Goal: Information Seeking & Learning: Learn about a topic

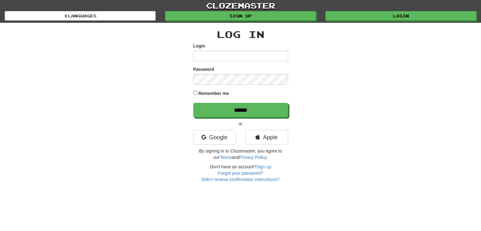
scroll to position [17, 0]
click at [234, 55] on input "Login" at bounding box center [240, 56] width 95 height 11
type input "**********"
click at [193, 103] on input "******" at bounding box center [240, 110] width 95 height 15
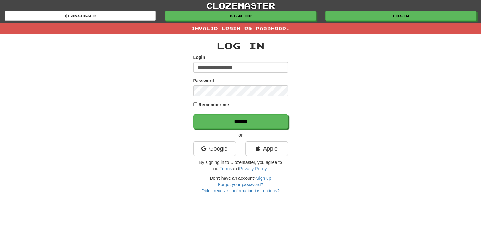
scroll to position [17, 0]
click at [193, 114] on input "******" at bounding box center [240, 121] width 95 height 15
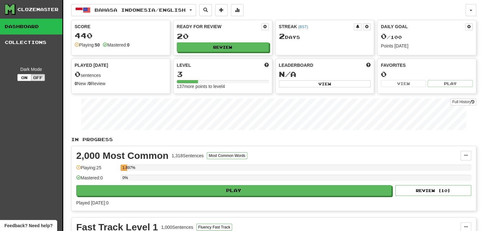
scroll to position [17, 0]
click at [150, 12] on span "Bahasa Indonesia / English" at bounding box center [140, 9] width 91 height 5
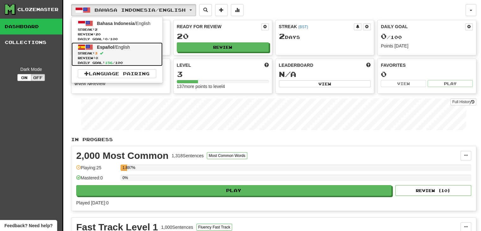
click at [138, 46] on link "Español / English Streak: 3 Review: 0 Daily Goal: 156 / 100" at bounding box center [117, 54] width 91 height 24
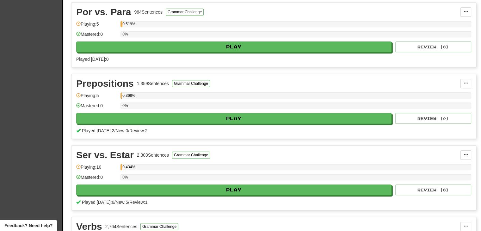
scroll to position [355, 0]
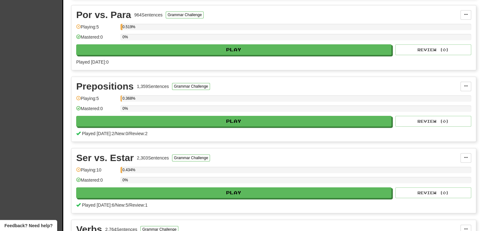
drag, startPoint x: 481, startPoint y: 109, endPoint x: 486, endPoint y: 91, distance: 18.3
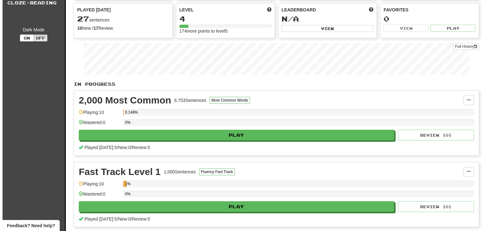
scroll to position [60, 0]
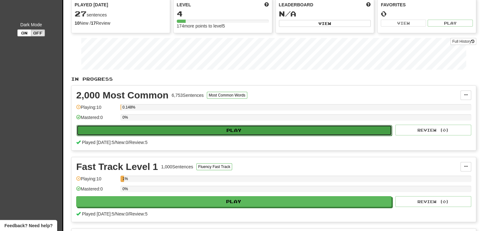
click at [250, 125] on button "Play" at bounding box center [234, 130] width 315 height 11
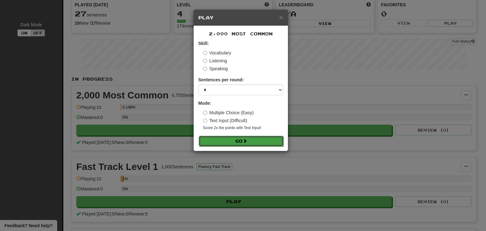
click at [246, 137] on button "Go" at bounding box center [241, 141] width 85 height 11
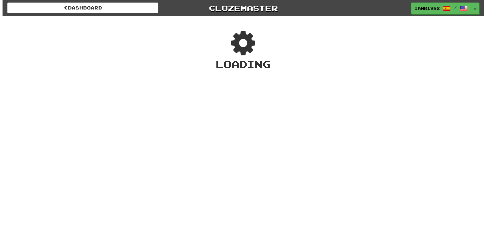
scroll to position [17, 0]
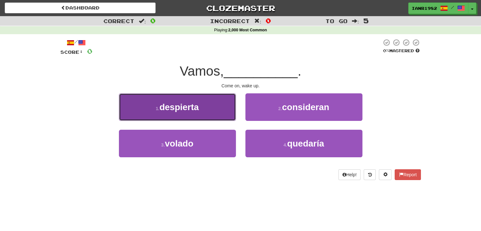
click at [177, 110] on span "despierta" at bounding box center [179, 107] width 40 height 10
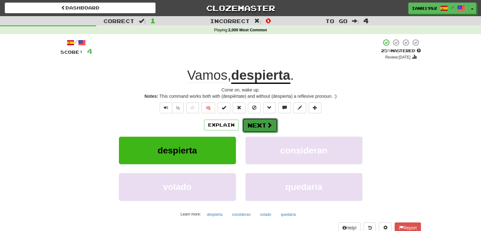
click at [270, 127] on span at bounding box center [270, 125] width 6 height 6
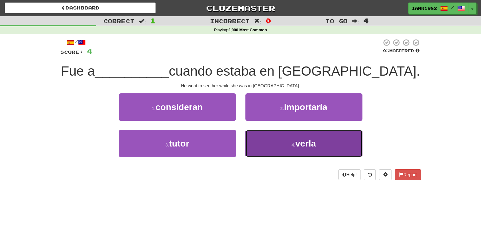
click at [329, 134] on button "4 . verla" at bounding box center [304, 144] width 117 height 28
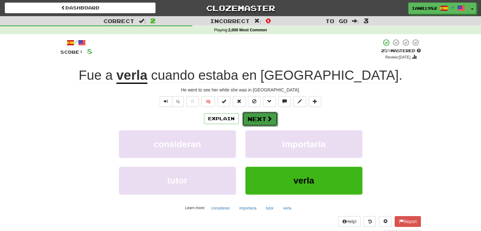
click at [269, 118] on span at bounding box center [270, 119] width 6 height 6
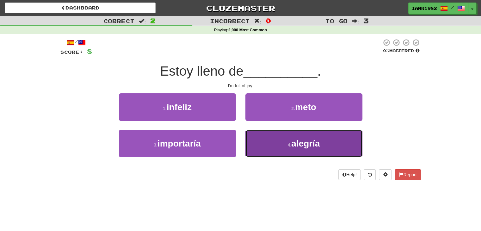
click at [326, 136] on button "4 . alegría" at bounding box center [304, 144] width 117 height 28
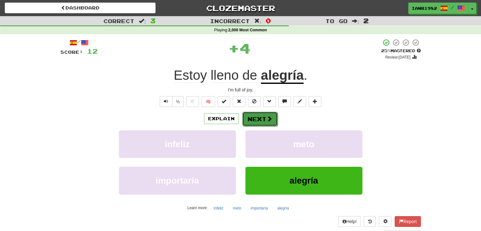
click at [269, 117] on span at bounding box center [270, 119] width 6 height 6
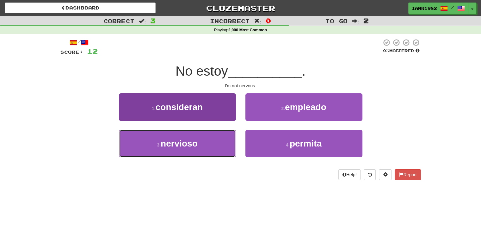
click at [224, 147] on button "3 . nervioso" at bounding box center [177, 144] width 117 height 28
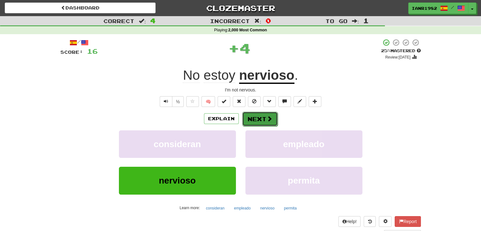
click at [267, 120] on span at bounding box center [270, 119] width 6 height 6
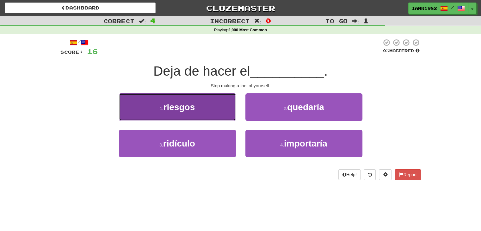
click at [218, 111] on button "1 . riesgos" at bounding box center [177, 107] width 117 height 28
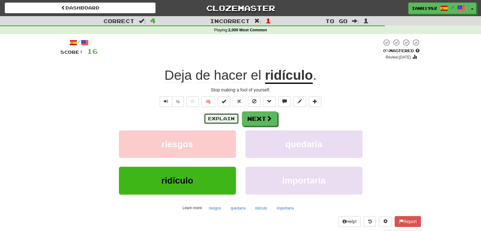
click at [230, 118] on button "Explain" at bounding box center [221, 118] width 35 height 11
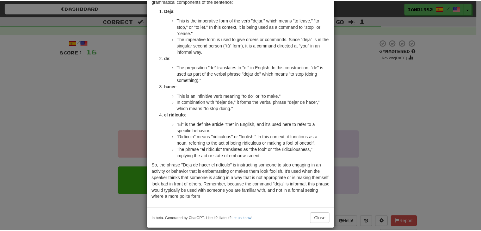
scroll to position [53, 0]
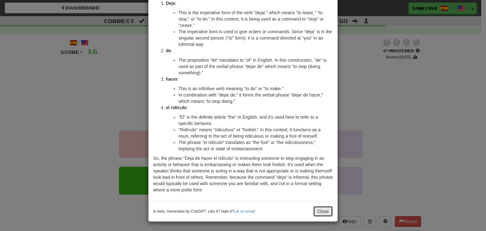
drag, startPoint x: 320, startPoint y: 214, endPoint x: 319, endPoint y: 209, distance: 5.8
click at [320, 214] on button "Close" at bounding box center [323, 211] width 20 height 11
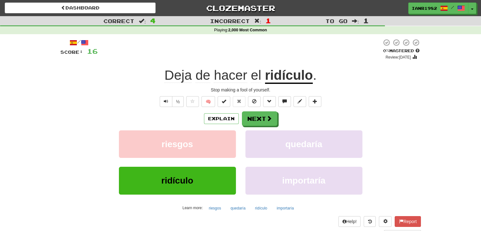
click at [262, 126] on div "Explain Next riesgos quedaría ridículo importaría Learn more: riesgos quedaría …" at bounding box center [240, 162] width 361 height 102
click at [262, 116] on button "Next" at bounding box center [259, 119] width 35 height 15
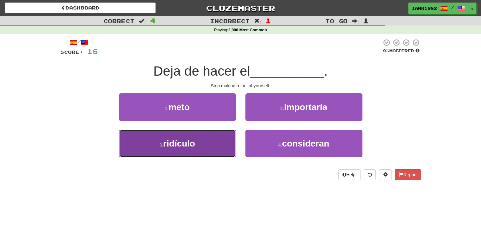
click at [205, 144] on button "3 . ridículo" at bounding box center [177, 144] width 117 height 28
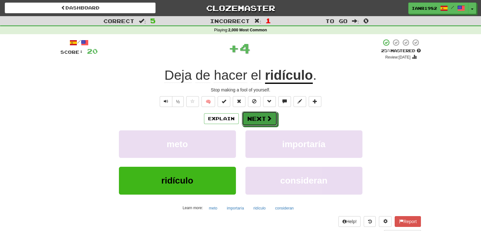
click at [266, 113] on button "Next" at bounding box center [259, 118] width 35 height 15
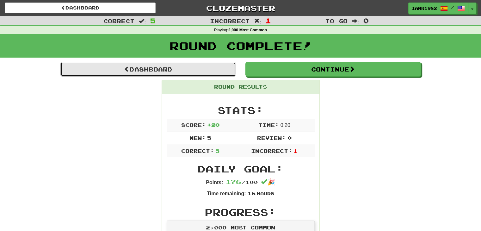
click at [227, 71] on link "Dashboard" at bounding box center [148, 69] width 176 height 15
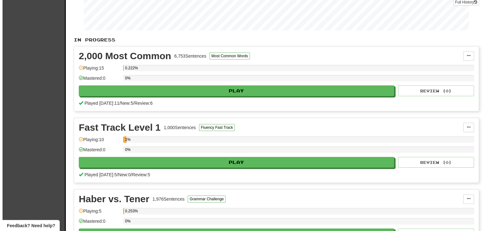
scroll to position [104, 0]
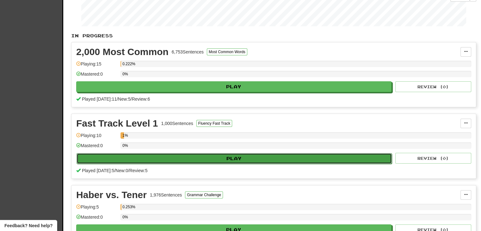
click at [275, 157] on button "Play" at bounding box center [234, 158] width 315 height 11
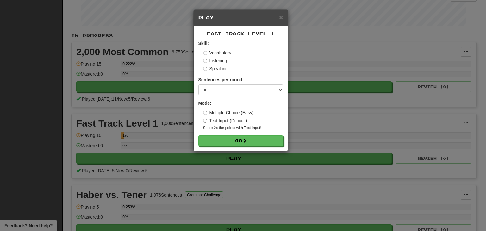
click at [219, 60] on label "Listening" at bounding box center [215, 61] width 24 height 6
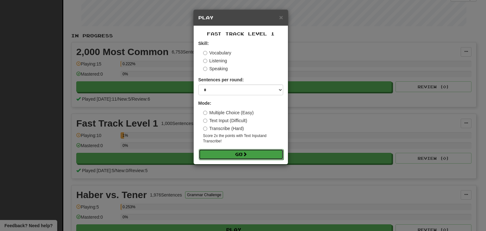
click at [264, 152] on button "Go" at bounding box center [241, 154] width 85 height 11
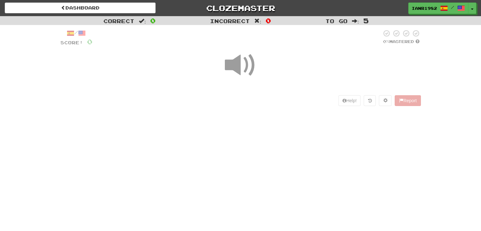
scroll to position [17, 0]
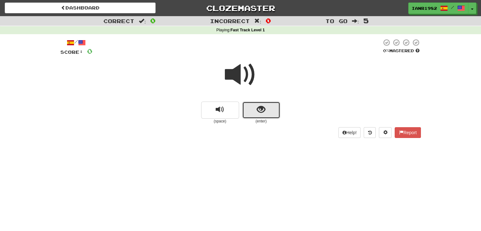
click at [277, 109] on button "show sentence" at bounding box center [261, 110] width 38 height 17
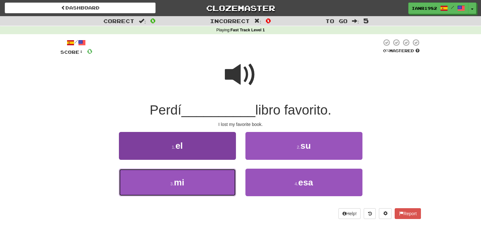
click at [219, 176] on button "3 . mi" at bounding box center [177, 183] width 117 height 28
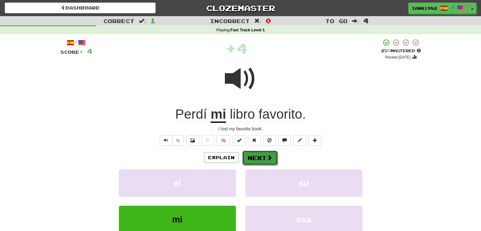
click at [271, 156] on span at bounding box center [270, 158] width 6 height 6
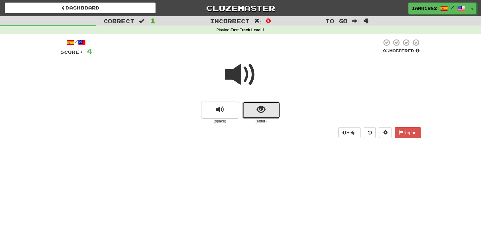
click at [273, 110] on button "show sentence" at bounding box center [261, 110] width 38 height 17
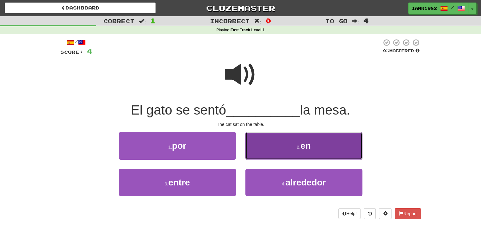
click at [289, 144] on button "2 . en" at bounding box center [304, 146] width 117 height 28
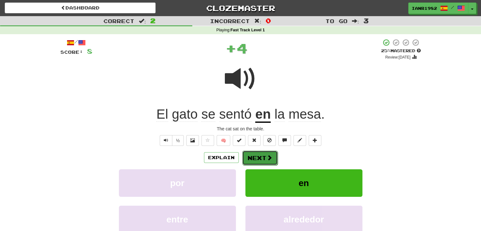
click at [265, 157] on button "Next" at bounding box center [259, 158] width 35 height 15
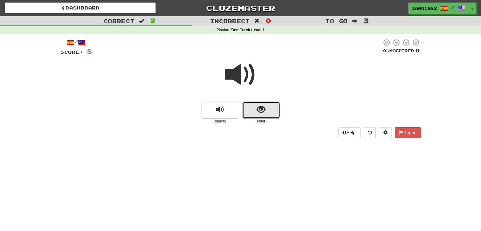
drag, startPoint x: 270, startPoint y: 119, endPoint x: 266, endPoint y: 113, distance: 6.4
click at [266, 113] on button "show sentence" at bounding box center [261, 110] width 38 height 17
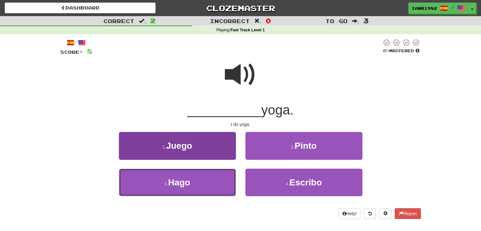
click at [214, 177] on button "3 . Hago" at bounding box center [177, 183] width 117 height 28
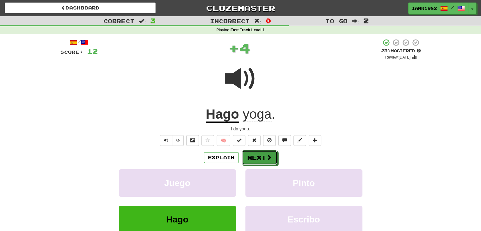
click at [268, 155] on span at bounding box center [269, 157] width 6 height 6
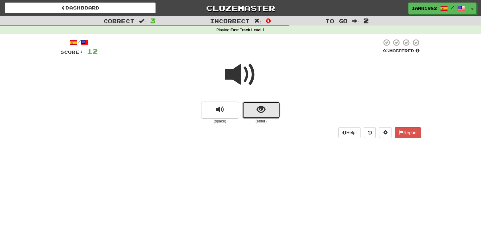
click at [273, 105] on button "show sentence" at bounding box center [261, 110] width 38 height 17
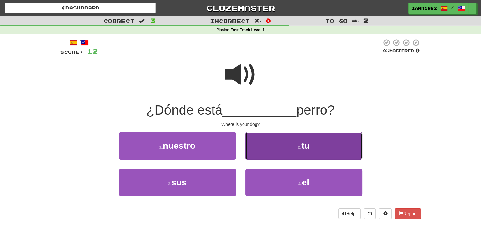
click at [296, 153] on button "2 . tu" at bounding box center [304, 146] width 117 height 28
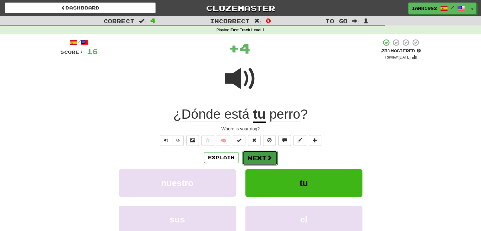
click at [270, 153] on button "Next" at bounding box center [259, 158] width 35 height 15
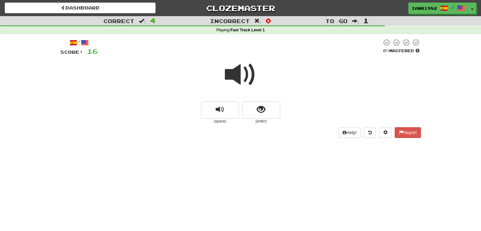
click at [264, 122] on small "(enter)" at bounding box center [261, 121] width 38 height 5
click at [265, 115] on button "show sentence" at bounding box center [261, 110] width 38 height 17
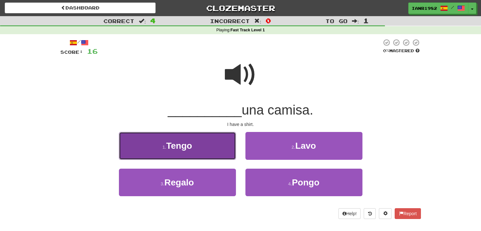
click at [215, 146] on button "1 . Tengo" at bounding box center [177, 146] width 117 height 28
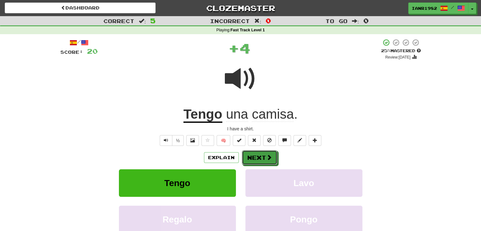
click at [269, 156] on span at bounding box center [269, 157] width 6 height 6
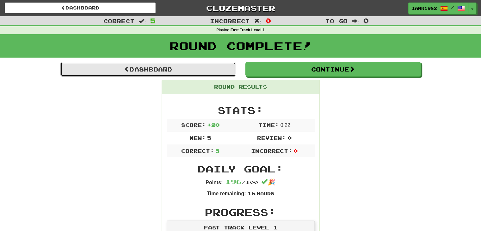
click at [220, 70] on link "Dashboard" at bounding box center [148, 69] width 176 height 15
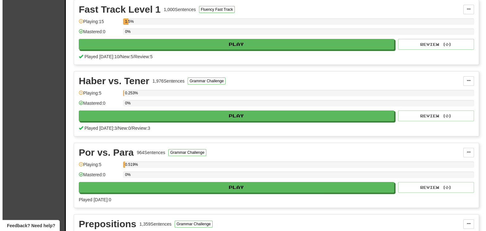
scroll to position [226, 0]
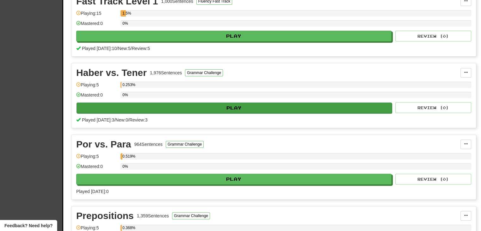
drag, startPoint x: 486, startPoint y: 45, endPoint x: 367, endPoint y: 100, distance: 130.8
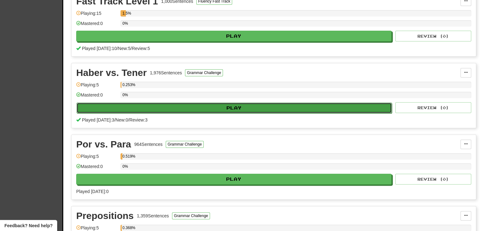
click at [302, 103] on button "Play" at bounding box center [234, 108] width 315 height 11
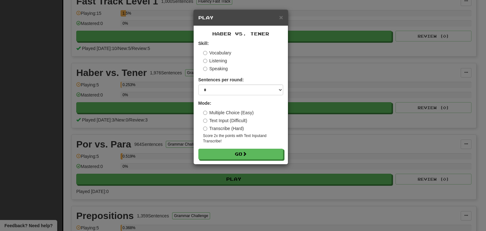
click at [225, 55] on label "Vocabulary" at bounding box center [217, 53] width 28 height 6
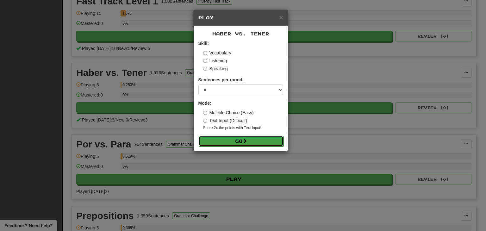
click at [262, 136] on button "Go" at bounding box center [241, 141] width 85 height 11
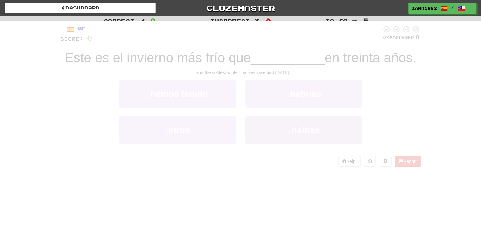
scroll to position [17, 0]
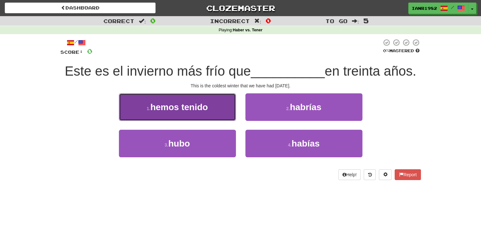
click at [208, 107] on span "hemos tenido" at bounding box center [179, 107] width 58 height 10
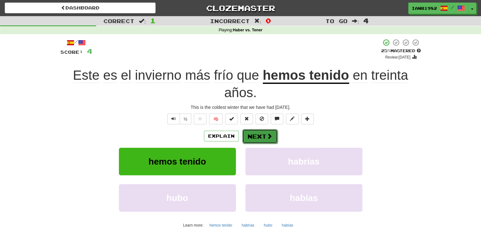
click at [268, 135] on span at bounding box center [270, 136] width 6 height 6
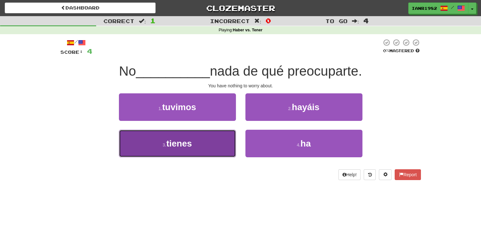
click at [220, 137] on button "3 . tienes" at bounding box center [177, 144] width 117 height 28
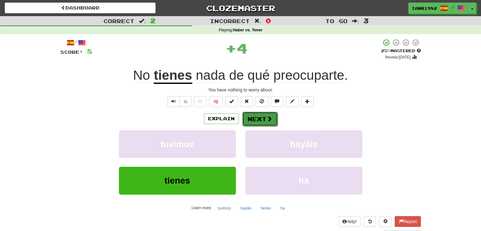
click at [272, 118] on button "Next" at bounding box center [259, 119] width 35 height 15
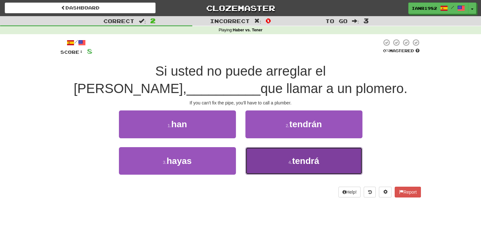
click at [322, 148] on button "4 . tendrá" at bounding box center [304, 161] width 117 height 28
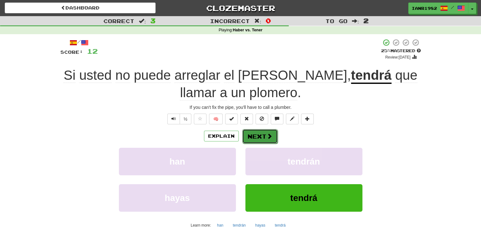
click at [263, 135] on button "Next" at bounding box center [259, 136] width 35 height 15
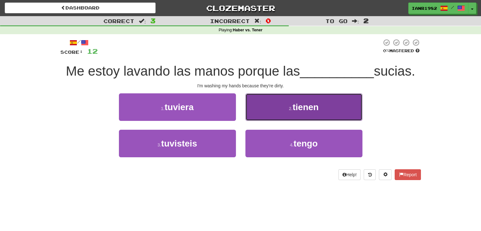
click at [310, 118] on button "2 . tienen" at bounding box center [304, 107] width 117 height 28
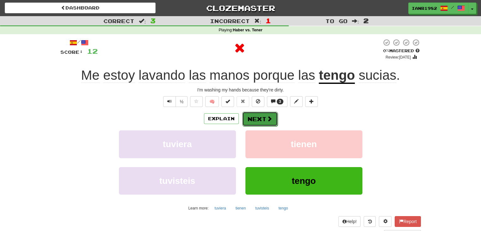
click at [268, 116] on span at bounding box center [270, 119] width 6 height 6
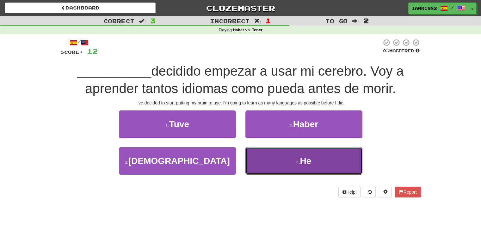
click at [299, 151] on button "4 . He" at bounding box center [304, 161] width 117 height 28
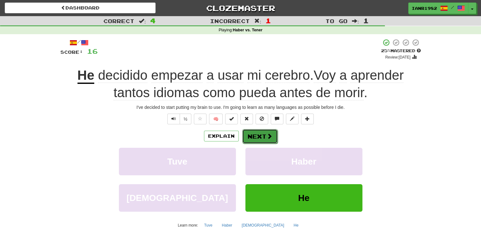
click at [268, 135] on span at bounding box center [270, 136] width 6 height 6
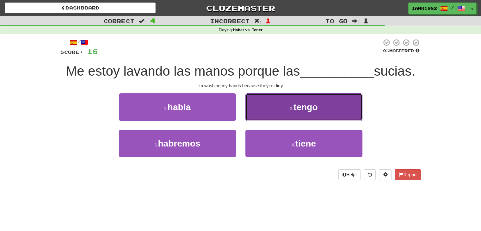
click at [309, 111] on span "tengo" at bounding box center [306, 107] width 24 height 10
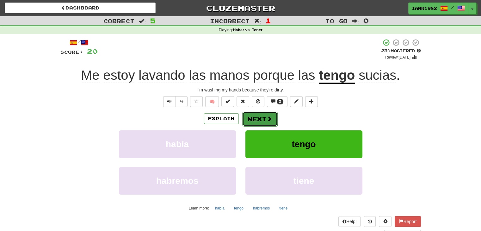
click at [268, 117] on span at bounding box center [270, 119] width 6 height 6
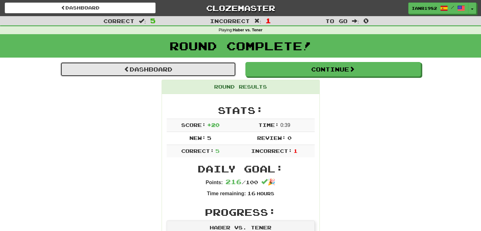
click at [221, 74] on link "Dashboard" at bounding box center [148, 69] width 176 height 15
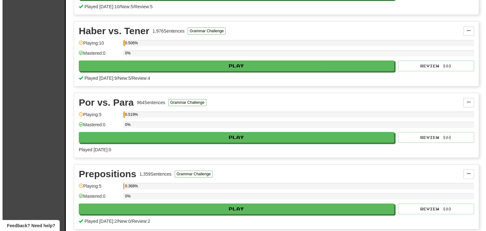
scroll to position [276, 0]
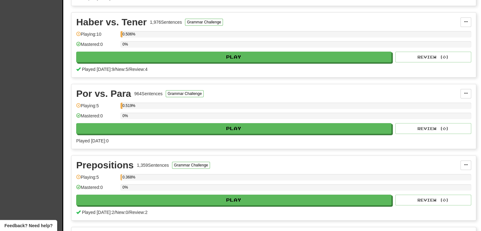
drag, startPoint x: 0, startPoint y: 0, endPoint x: 356, endPoint y: 107, distance: 371.9
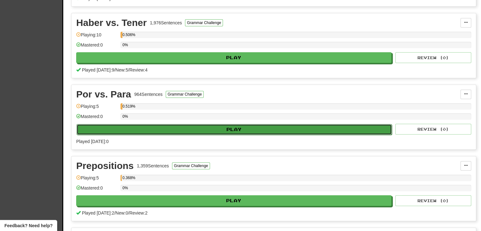
click at [286, 125] on button "Play" at bounding box center [234, 129] width 315 height 11
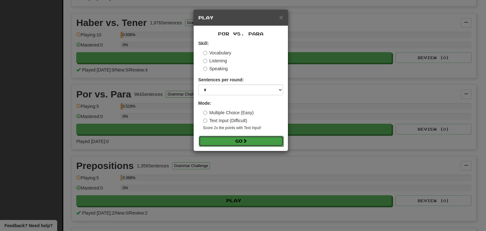
click at [247, 139] on span at bounding box center [245, 141] width 4 height 4
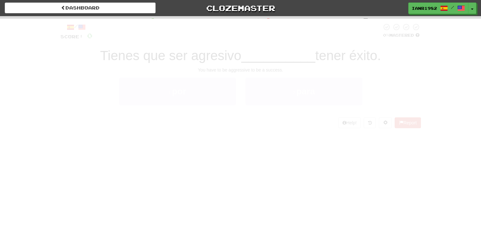
scroll to position [17, 0]
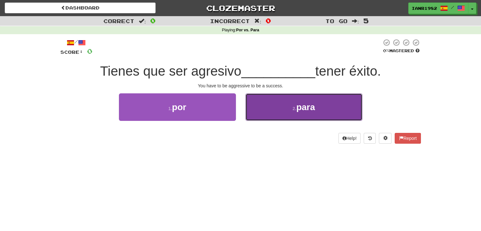
click at [311, 103] on span "para" at bounding box center [305, 107] width 19 height 10
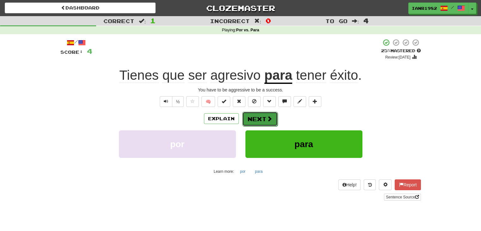
click at [267, 120] on span at bounding box center [270, 119] width 6 height 6
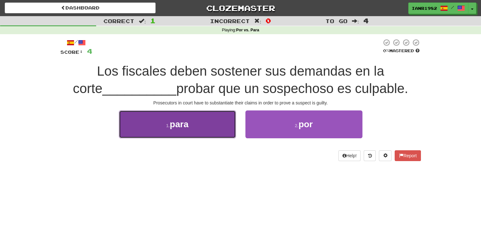
click at [199, 111] on button "1 . para" at bounding box center [177, 124] width 117 height 28
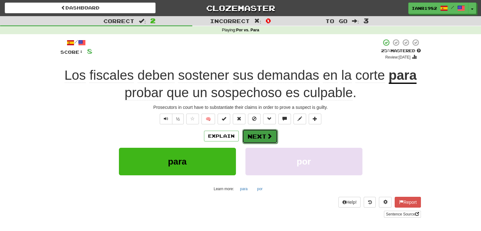
click at [261, 140] on button "Next" at bounding box center [259, 136] width 35 height 15
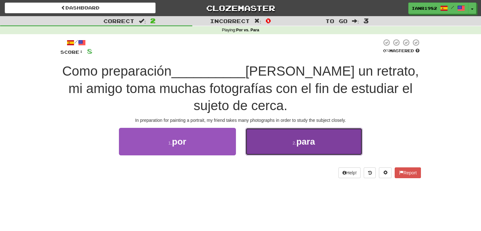
click at [314, 133] on button "2 . para" at bounding box center [304, 142] width 117 height 28
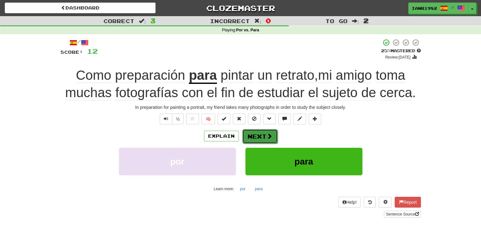
click at [268, 137] on span at bounding box center [270, 136] width 6 height 6
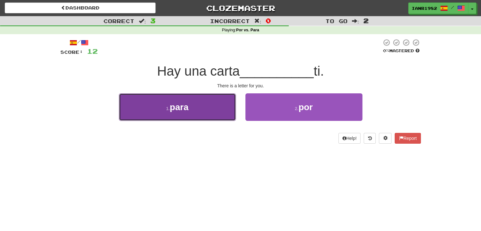
click at [215, 104] on button "1 . para" at bounding box center [177, 107] width 117 height 28
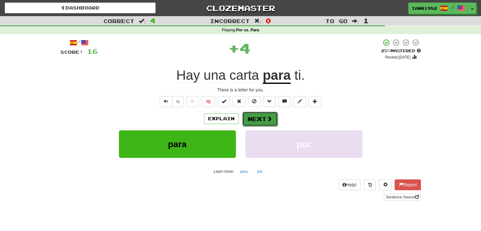
click at [268, 122] on span at bounding box center [270, 119] width 6 height 6
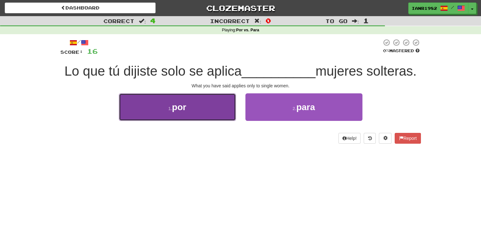
click at [199, 105] on button "1 . por" at bounding box center [177, 107] width 117 height 28
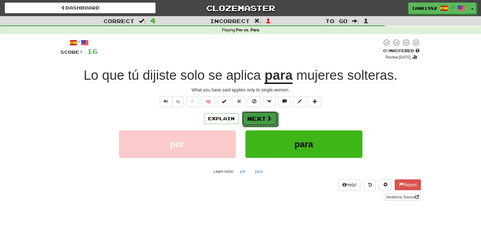
click at [266, 117] on span at bounding box center [269, 118] width 6 height 6
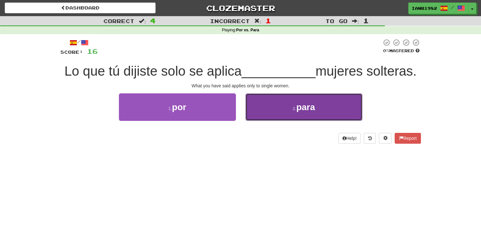
click at [290, 113] on button "2 . para" at bounding box center [304, 107] width 117 height 28
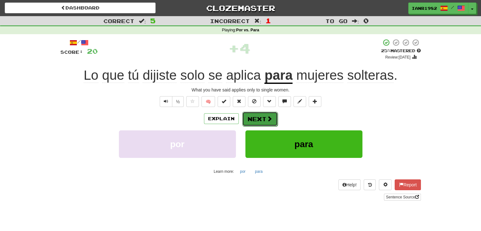
click at [269, 118] on span at bounding box center [270, 119] width 6 height 6
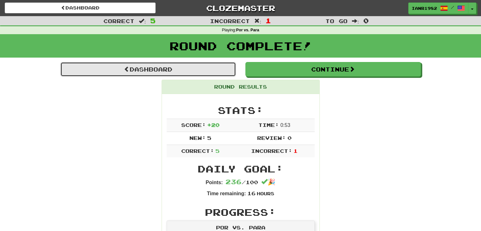
click at [227, 71] on link "Dashboard" at bounding box center [148, 69] width 176 height 15
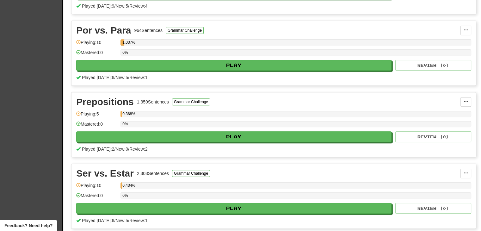
scroll to position [17, 0]
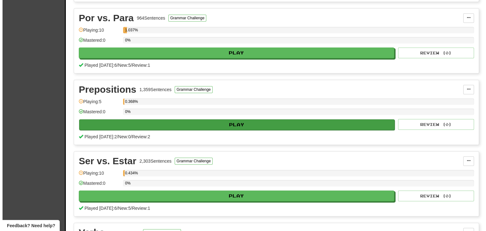
scroll to position [354, 0]
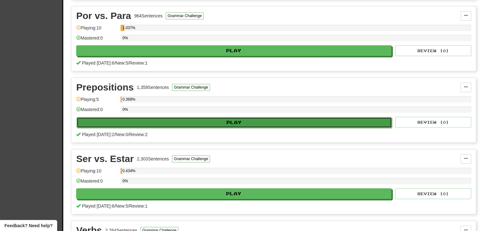
click at [250, 117] on button "Play" at bounding box center [234, 122] width 315 height 11
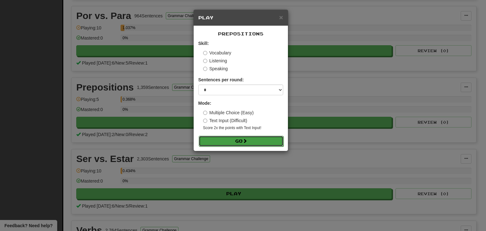
click at [241, 141] on button "Go" at bounding box center [241, 141] width 85 height 11
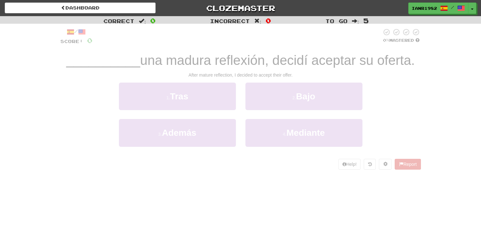
scroll to position [17, 0]
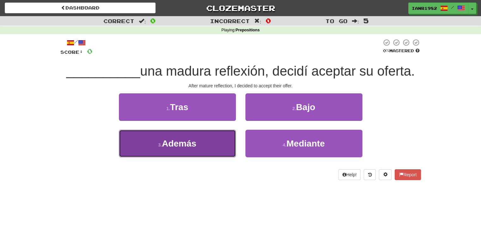
click at [190, 142] on span "Además" at bounding box center [179, 144] width 34 height 10
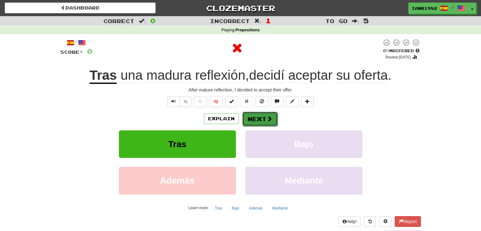
click at [253, 120] on button "Next" at bounding box center [259, 119] width 35 height 15
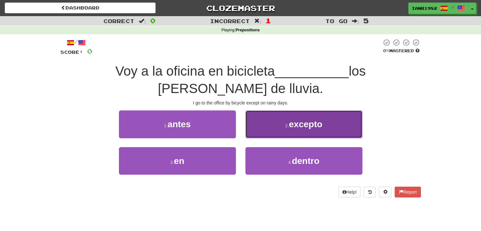
click at [303, 118] on button "2 . excepto" at bounding box center [304, 124] width 117 height 28
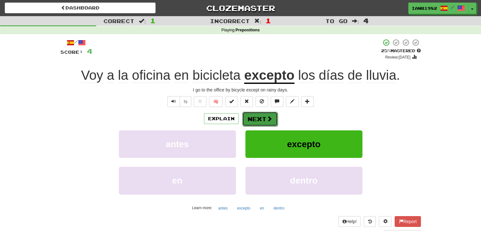
click at [265, 118] on button "Next" at bounding box center [259, 119] width 35 height 15
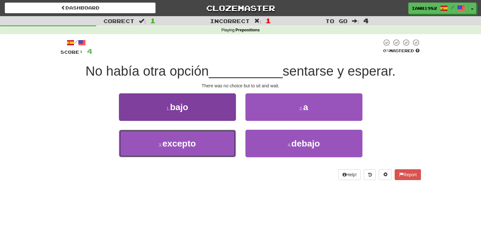
click at [221, 138] on button "3 . excepto" at bounding box center [177, 144] width 117 height 28
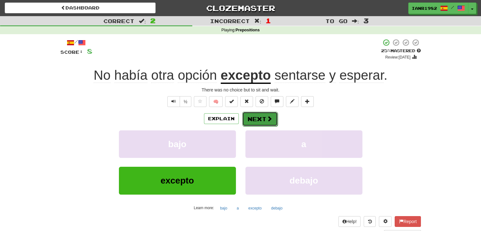
click at [267, 118] on span at bounding box center [270, 119] width 6 height 6
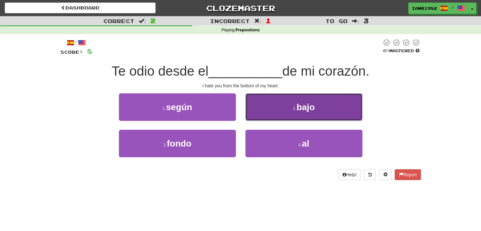
click at [308, 97] on button "2 . bajo" at bounding box center [304, 107] width 117 height 28
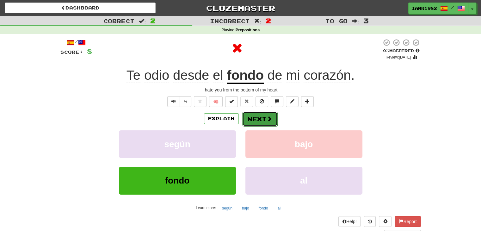
click at [262, 115] on button "Next" at bounding box center [259, 119] width 35 height 15
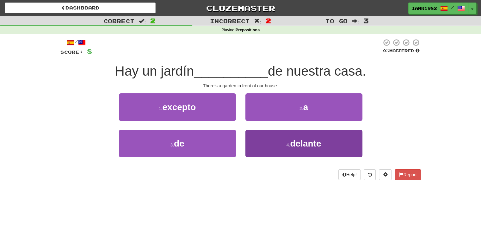
click at [323, 155] on div "4 . delante" at bounding box center [304, 148] width 127 height 36
click at [320, 151] on button "4 . delante" at bounding box center [304, 144] width 117 height 28
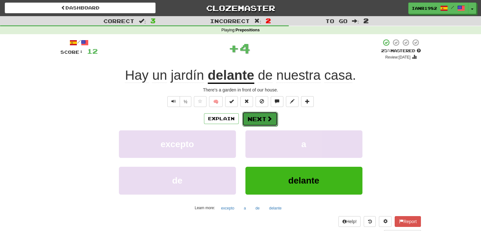
click at [275, 119] on button "Next" at bounding box center [259, 119] width 35 height 15
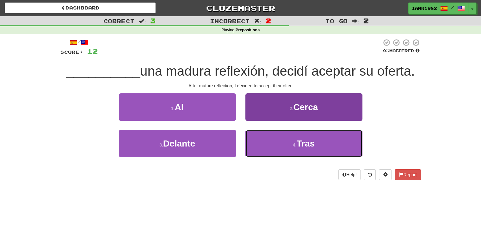
click at [287, 141] on button "4 . Tras" at bounding box center [304, 144] width 117 height 28
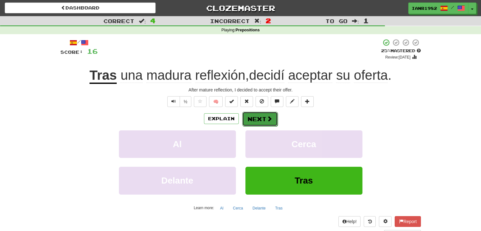
click at [262, 121] on button "Next" at bounding box center [259, 119] width 35 height 15
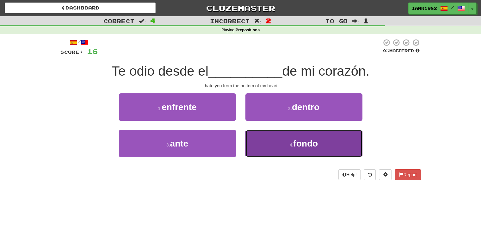
click at [302, 135] on button "4 . fondo" at bounding box center [304, 144] width 117 height 28
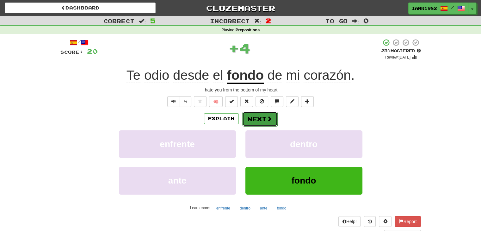
click at [269, 121] on span at bounding box center [270, 119] width 6 height 6
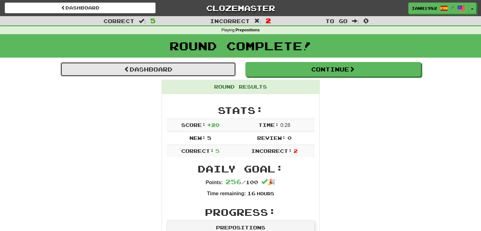
click at [217, 71] on link "Dashboard" at bounding box center [148, 69] width 176 height 15
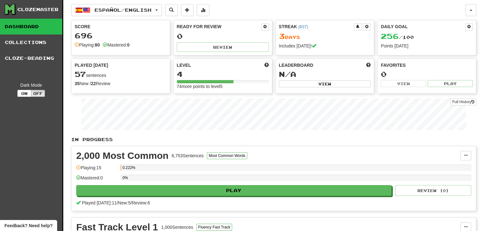
drag, startPoint x: 486, startPoint y: 34, endPoint x: 486, endPoint y: 10, distance: 23.7
